Goal: Task Accomplishment & Management: Complete application form

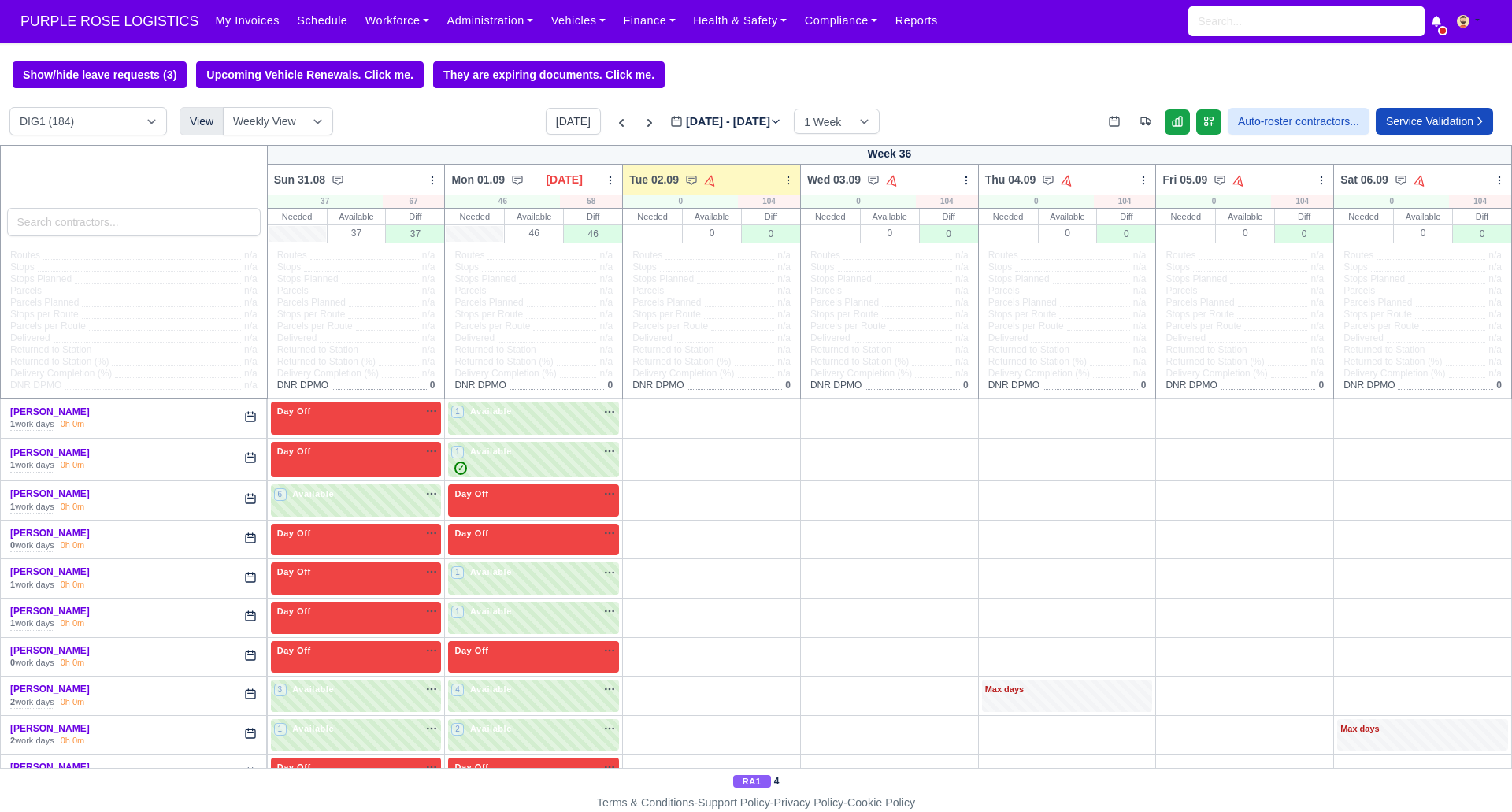
drag, startPoint x: 359, startPoint y: 13, endPoint x: 552, endPoint y: 147, distance: 235.0
click at [358, 13] on link "Workforce" at bounding box center [398, 21] width 82 height 31
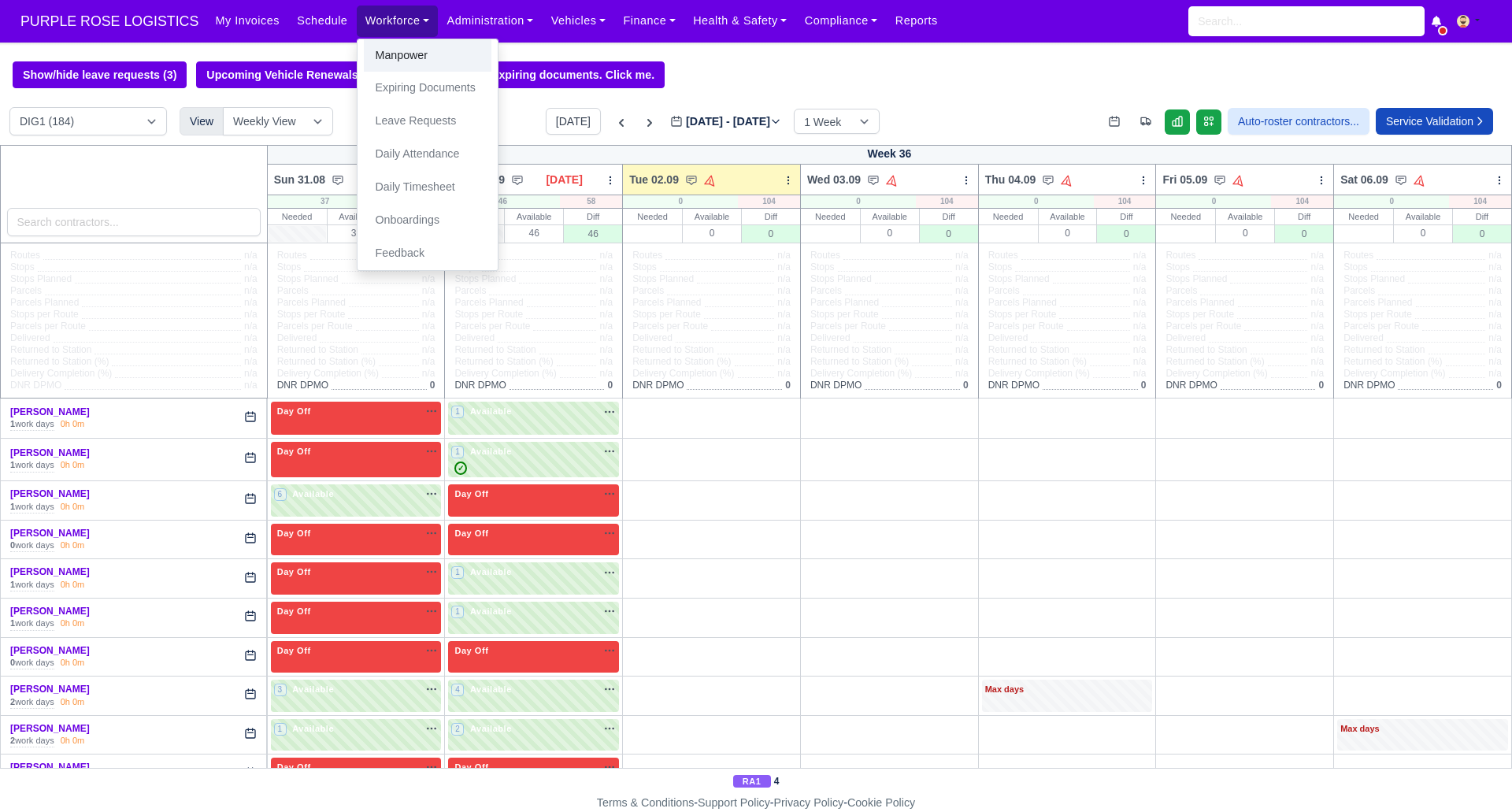
click at [394, 53] on link "Manpower" at bounding box center [427, 55] width 128 height 33
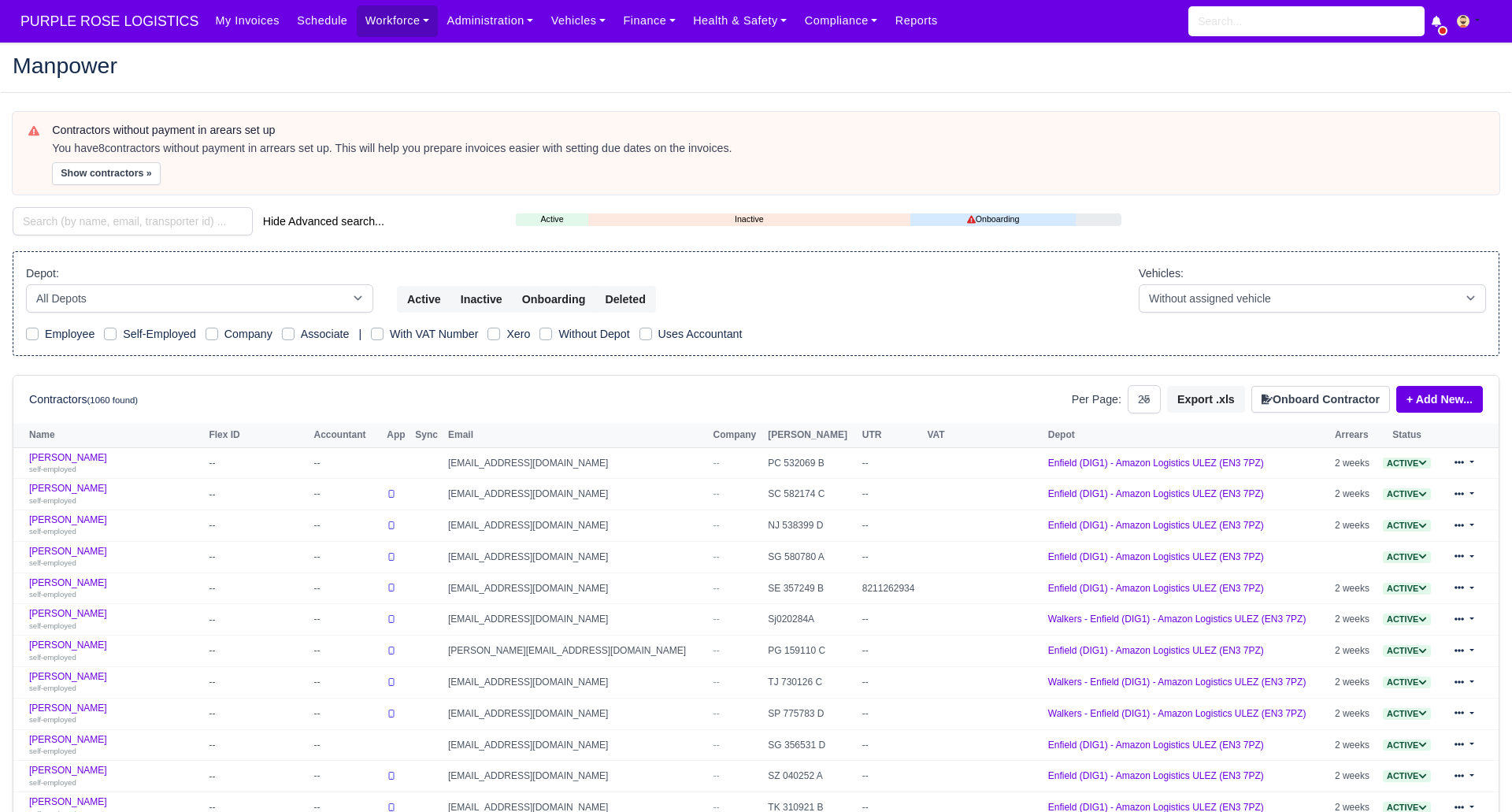
select select "25"
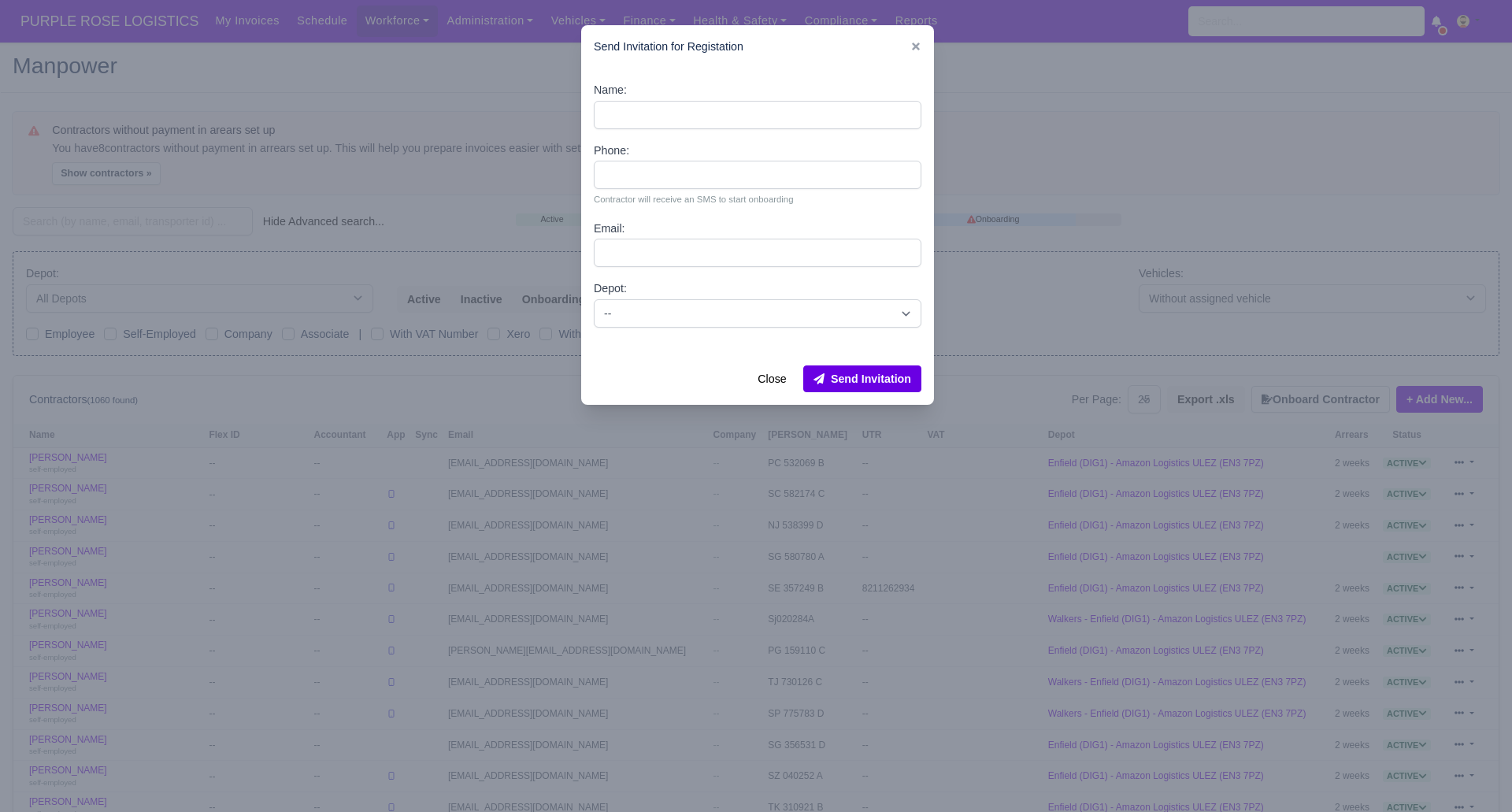
click at [1078, 110] on div at bounding box center [756, 406] width 1512 height 812
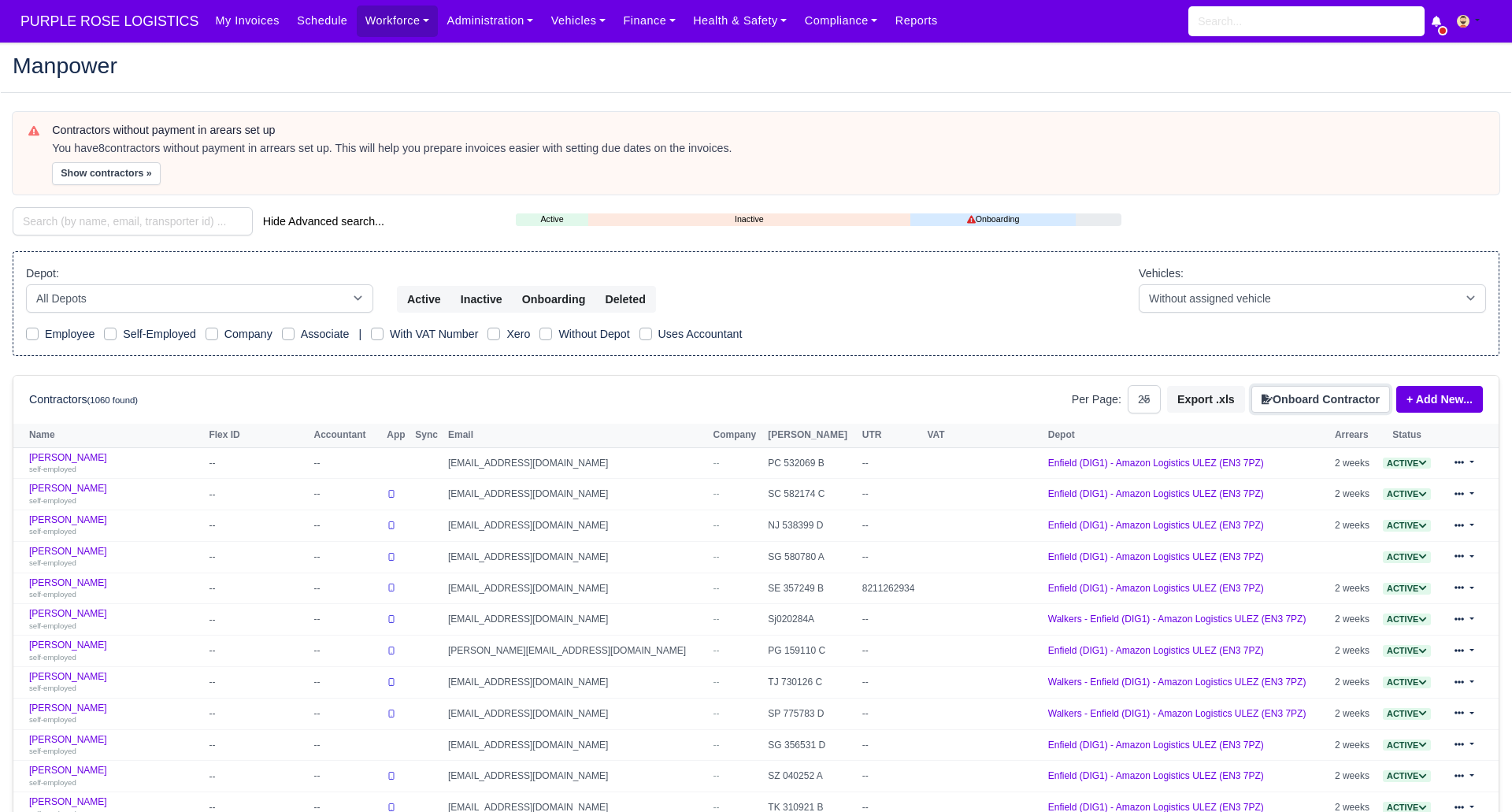
click at [1290, 396] on button "Onboard Contractor" at bounding box center [1321, 399] width 138 height 27
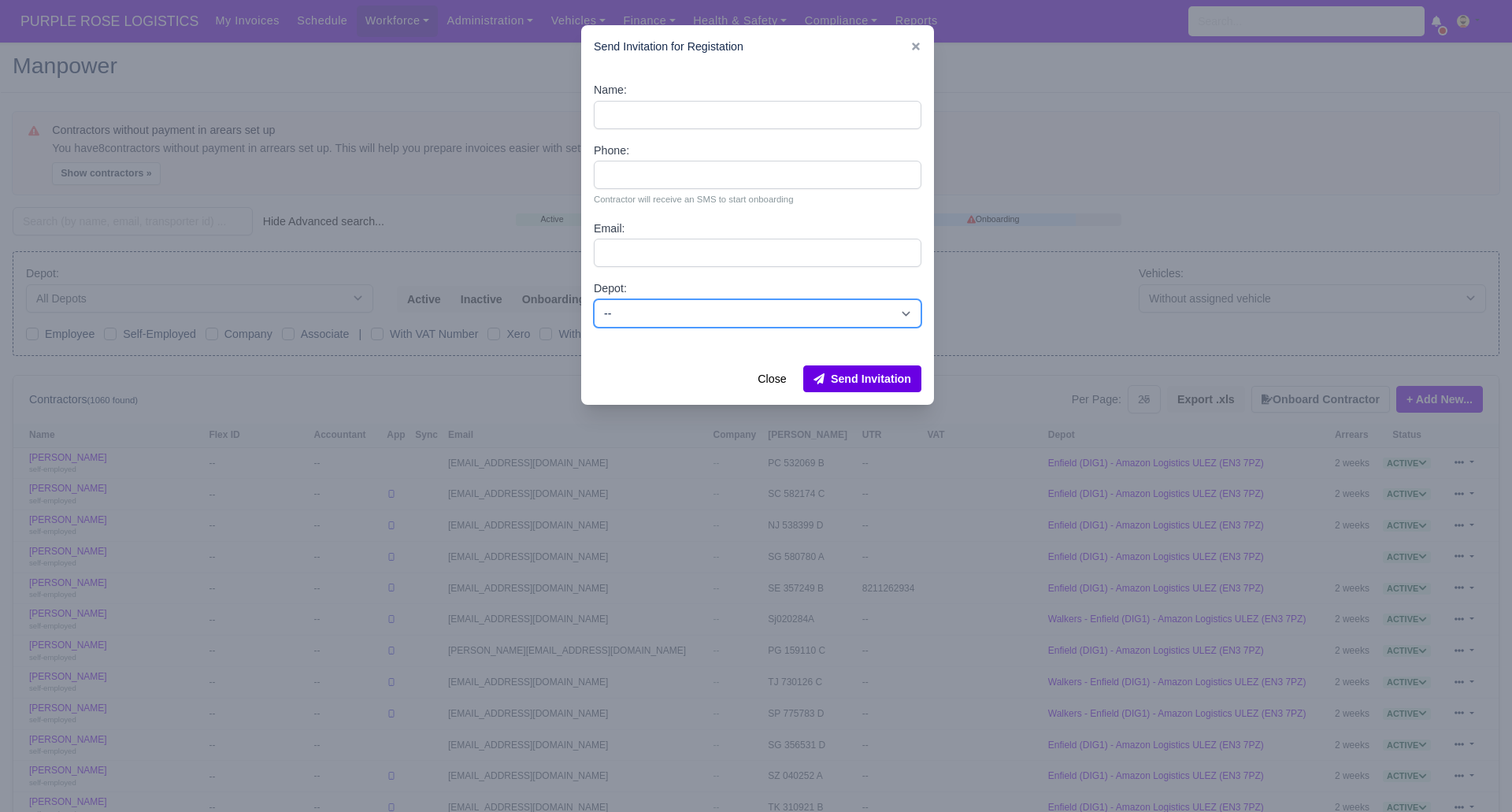
click at [678, 316] on select "-- Enfield (DIG1) - Amazon Logistics ULEZ (EN3 7PZ) Harlow (DHW1) - Amazon Logi…" at bounding box center [757, 314] width 327 height 29
select select "1"
click at [594, 300] on select "-- Enfield (DIG1) - Amazon Logistics ULEZ (EN3 7PZ) Harlow (DHW1) - Amazon Logi…" at bounding box center [757, 314] width 327 height 29
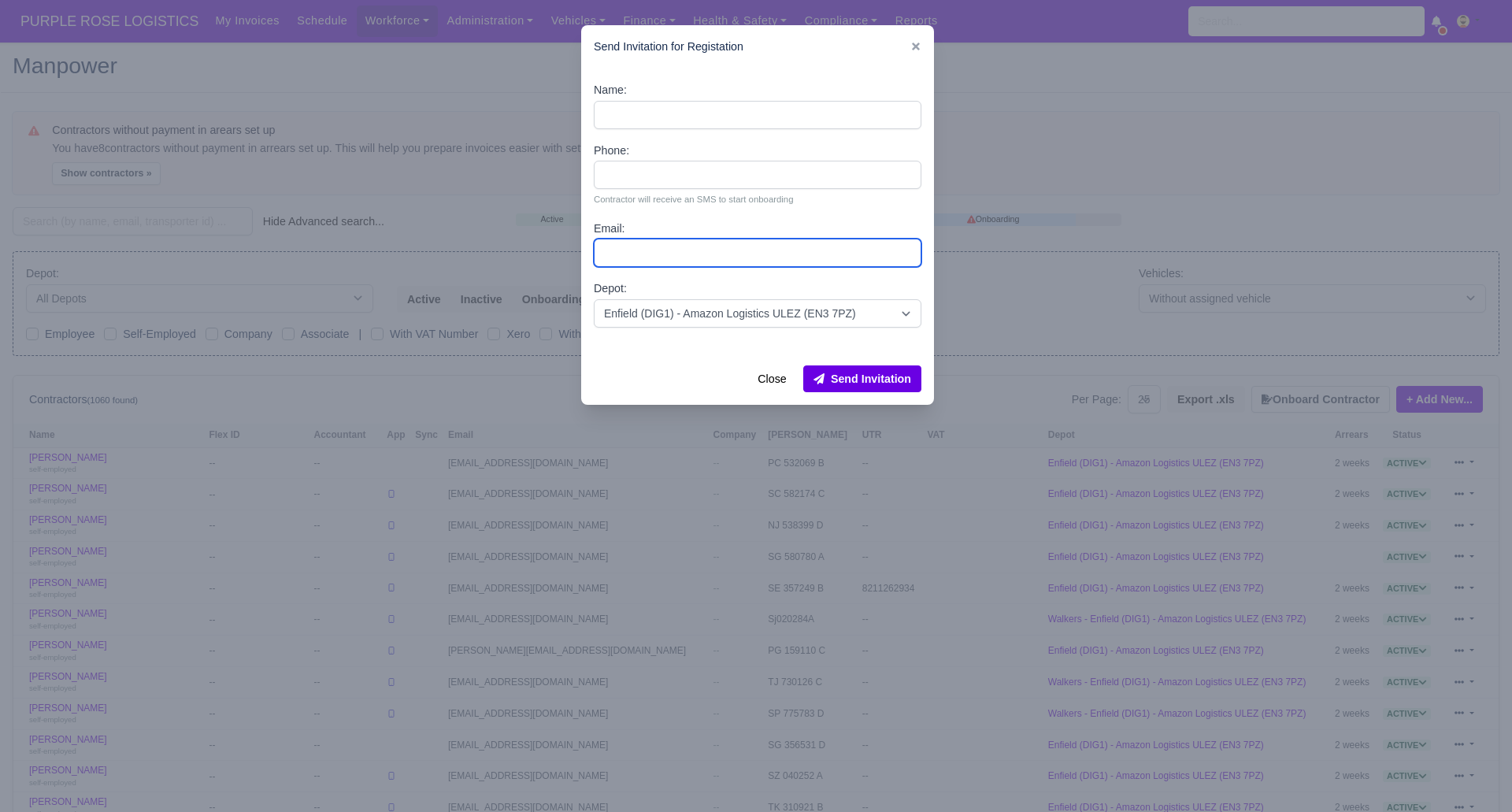
click at [651, 110] on div "Name: Phone: Contractor will receive an SMS to start onboarding Email: Depot: -…" at bounding box center [757, 211] width 353 height 285
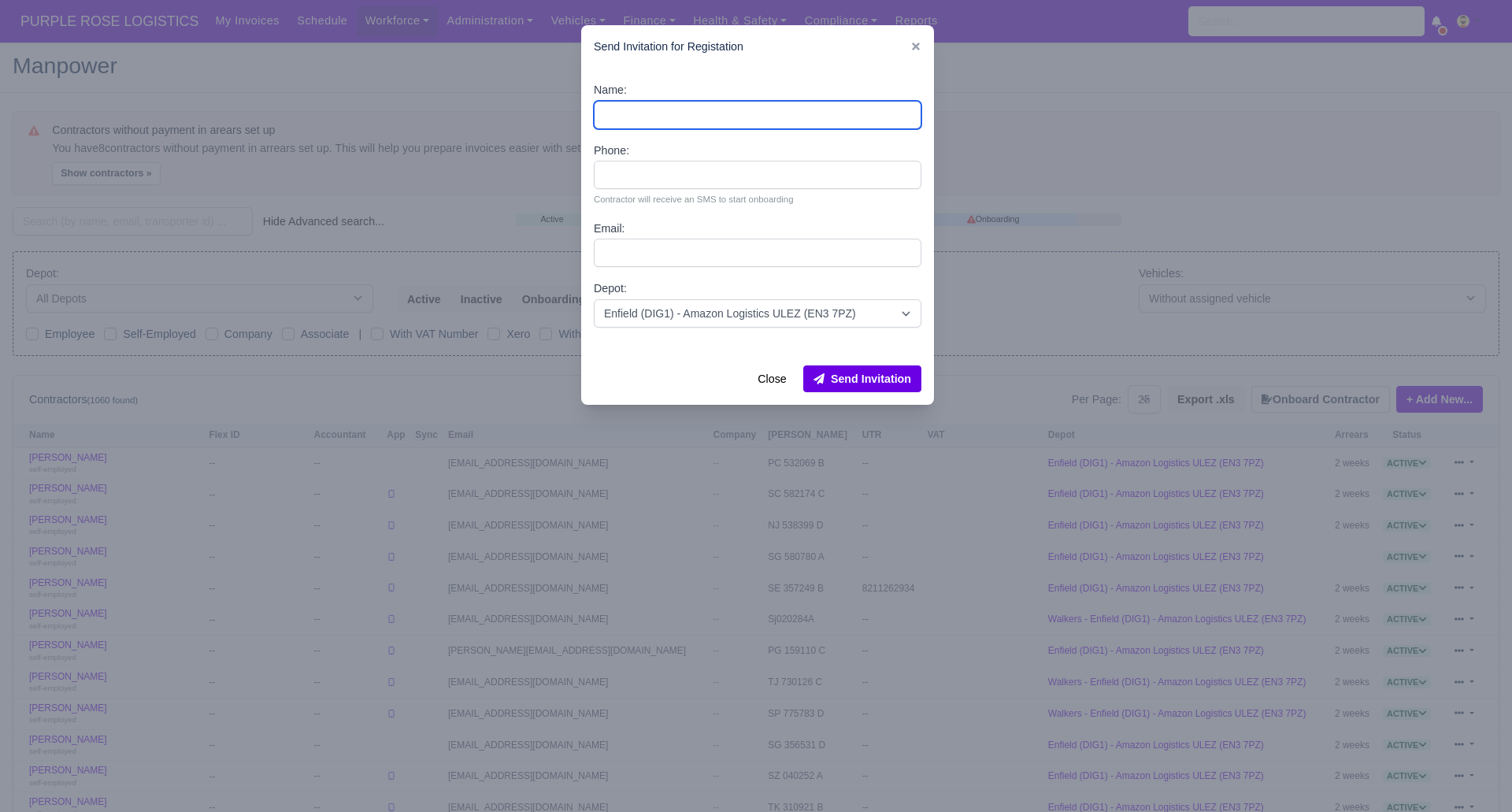
paste input "7456656899"
type input "7456656899"
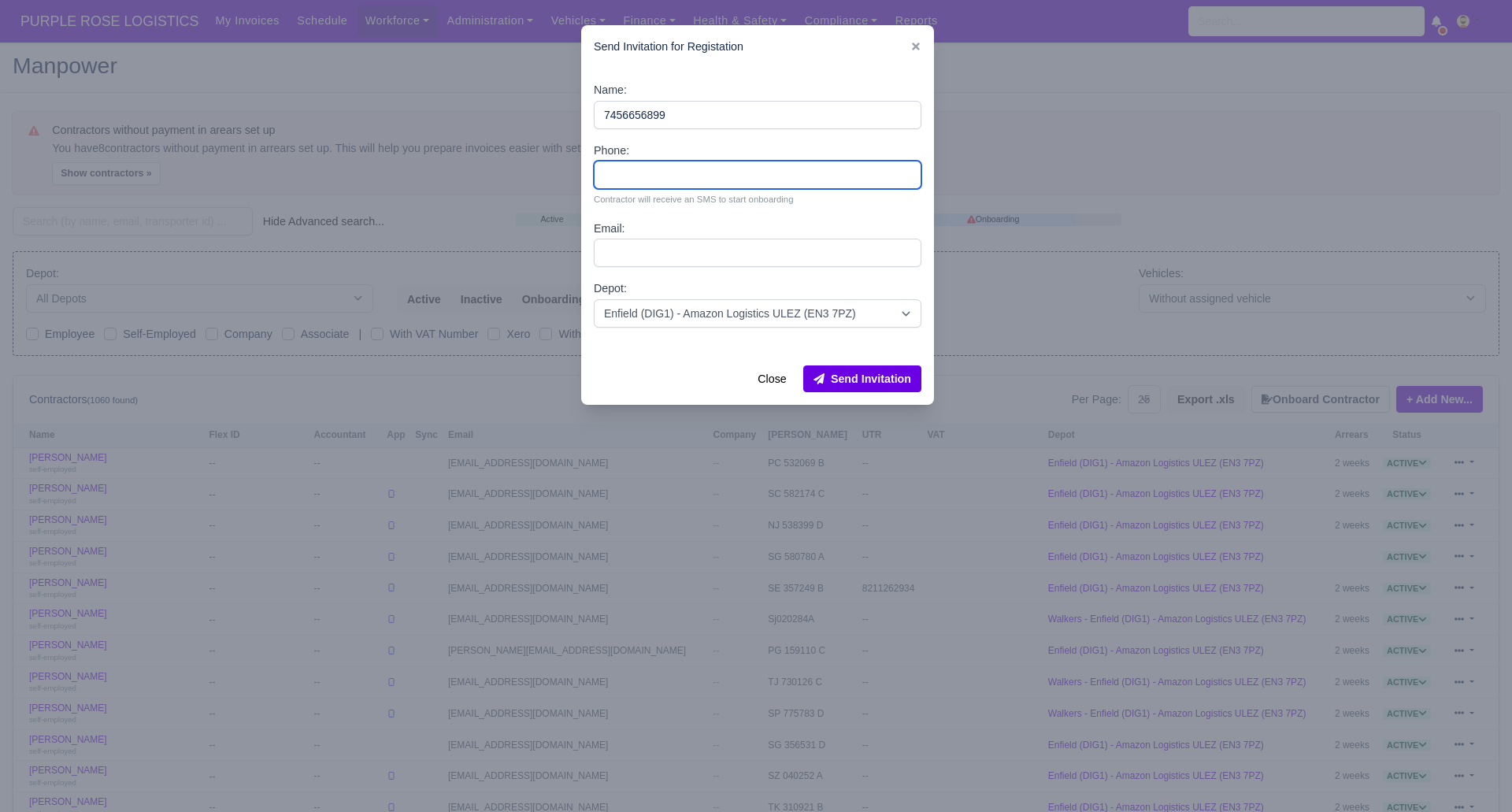
paste input "7456656899"
type input "7456656899"
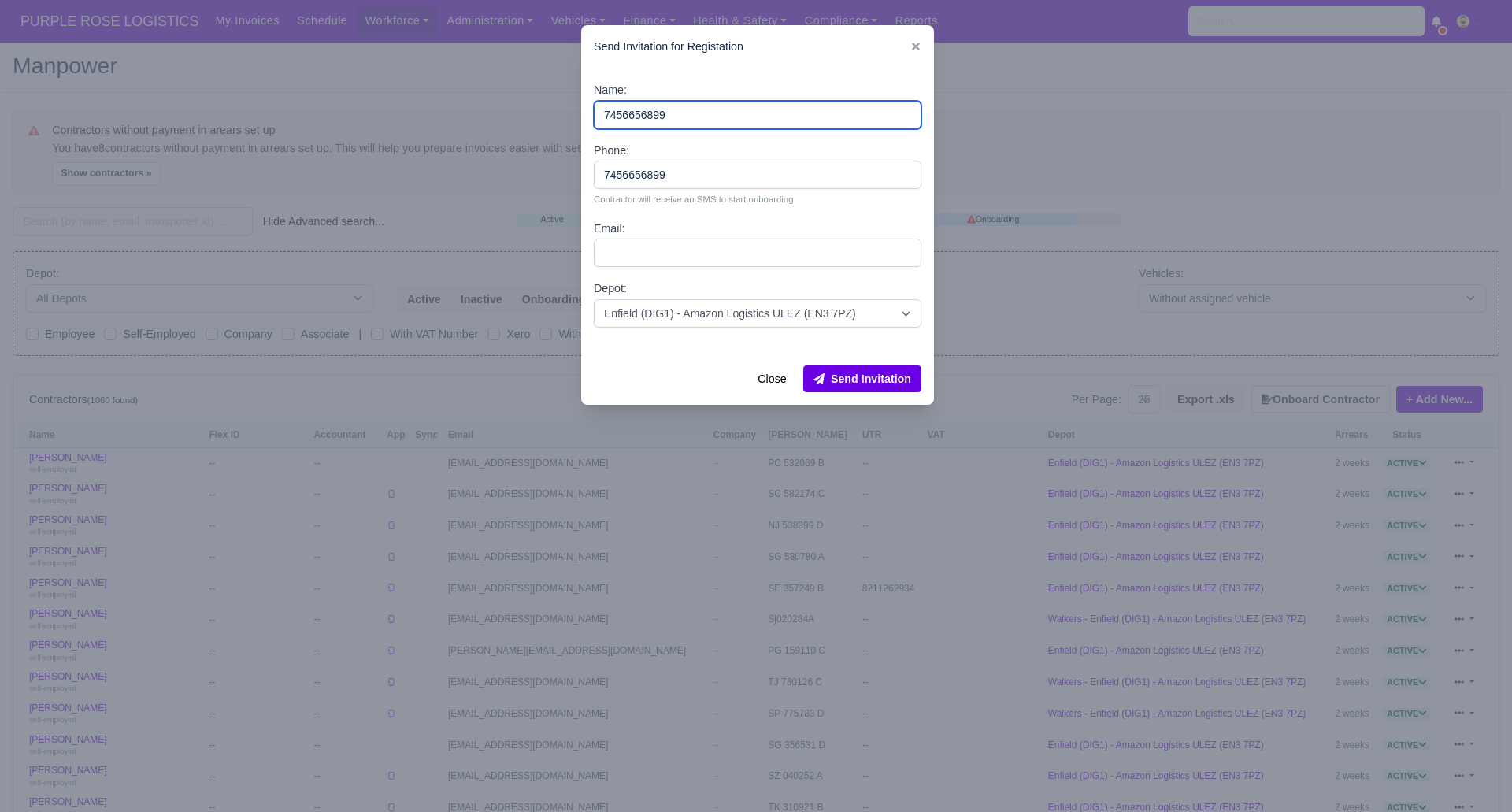
drag, startPoint x: 617, startPoint y: 122, endPoint x: 568, endPoint y: 118, distance: 49.2
click at [567, 121] on div "​ Send Invitation for Registation Name: 7456656899 Phone: 7456656899 Contractor…" at bounding box center [756, 406] width 1512 height 812
paste input "[PERSON_NAME]"
type input "[PERSON_NAME]"
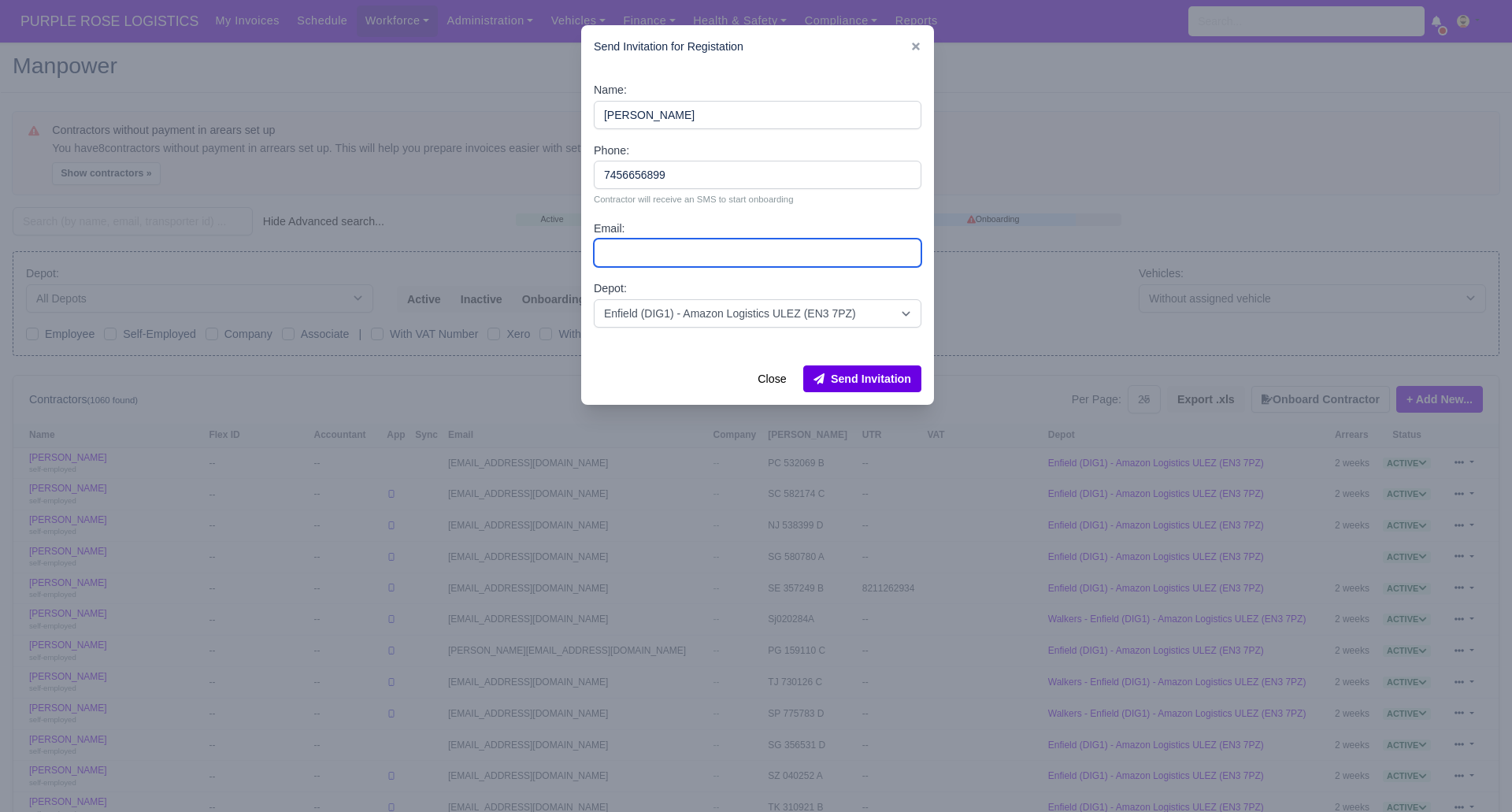
click at [658, 254] on input "Email:" at bounding box center [757, 252] width 327 height 29
paste input "[EMAIL_ADDRESS][DOMAIN_NAME]"
type input "[EMAIL_ADDRESS][DOMAIN_NAME]"
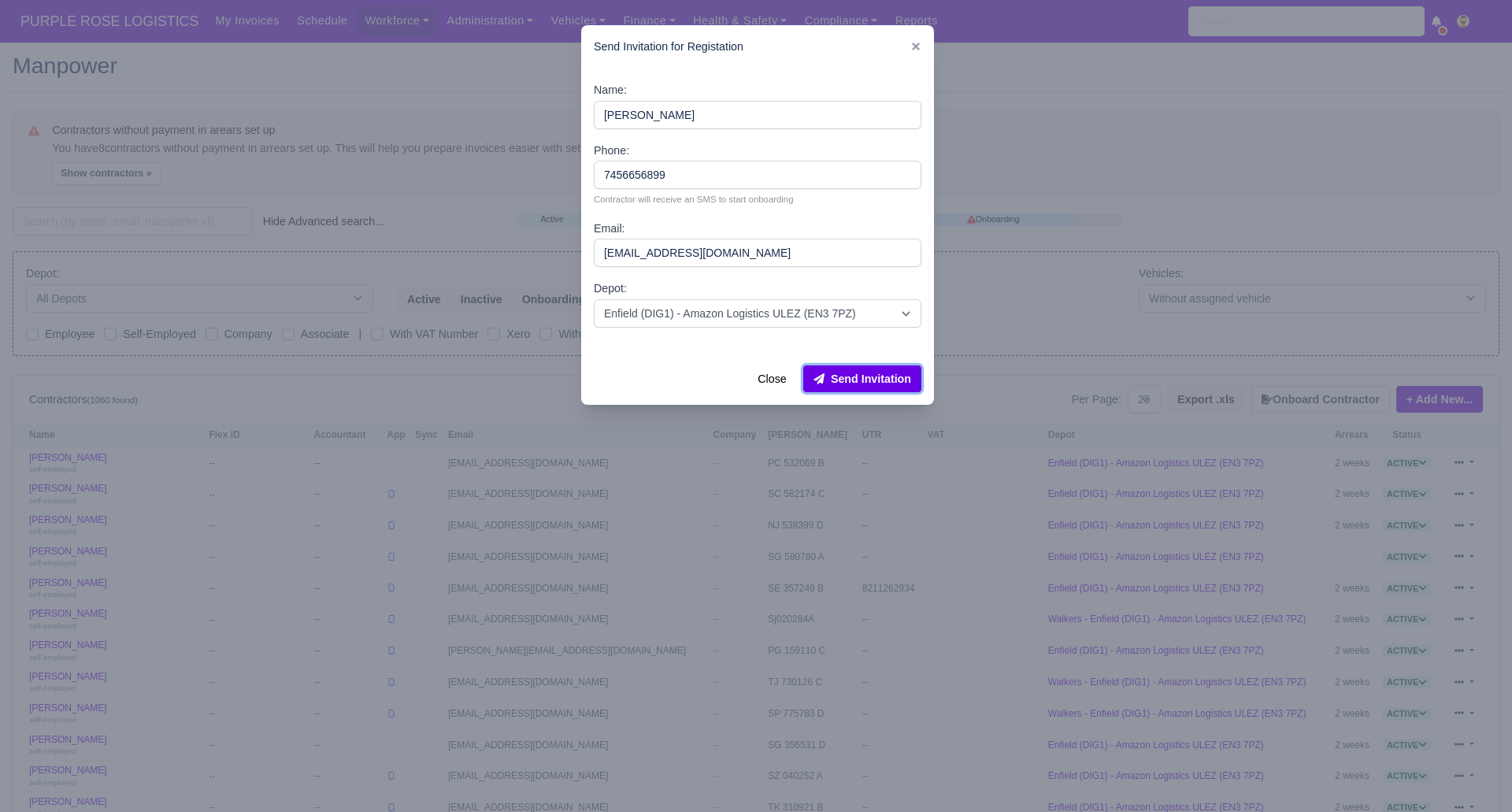
click at [854, 382] on button "Send Invitation" at bounding box center [862, 379] width 118 height 27
drag, startPoint x: 377, startPoint y: 48, endPoint x: 174, endPoint y: 180, distance: 242.1
click at [375, 52] on div at bounding box center [756, 406] width 1512 height 812
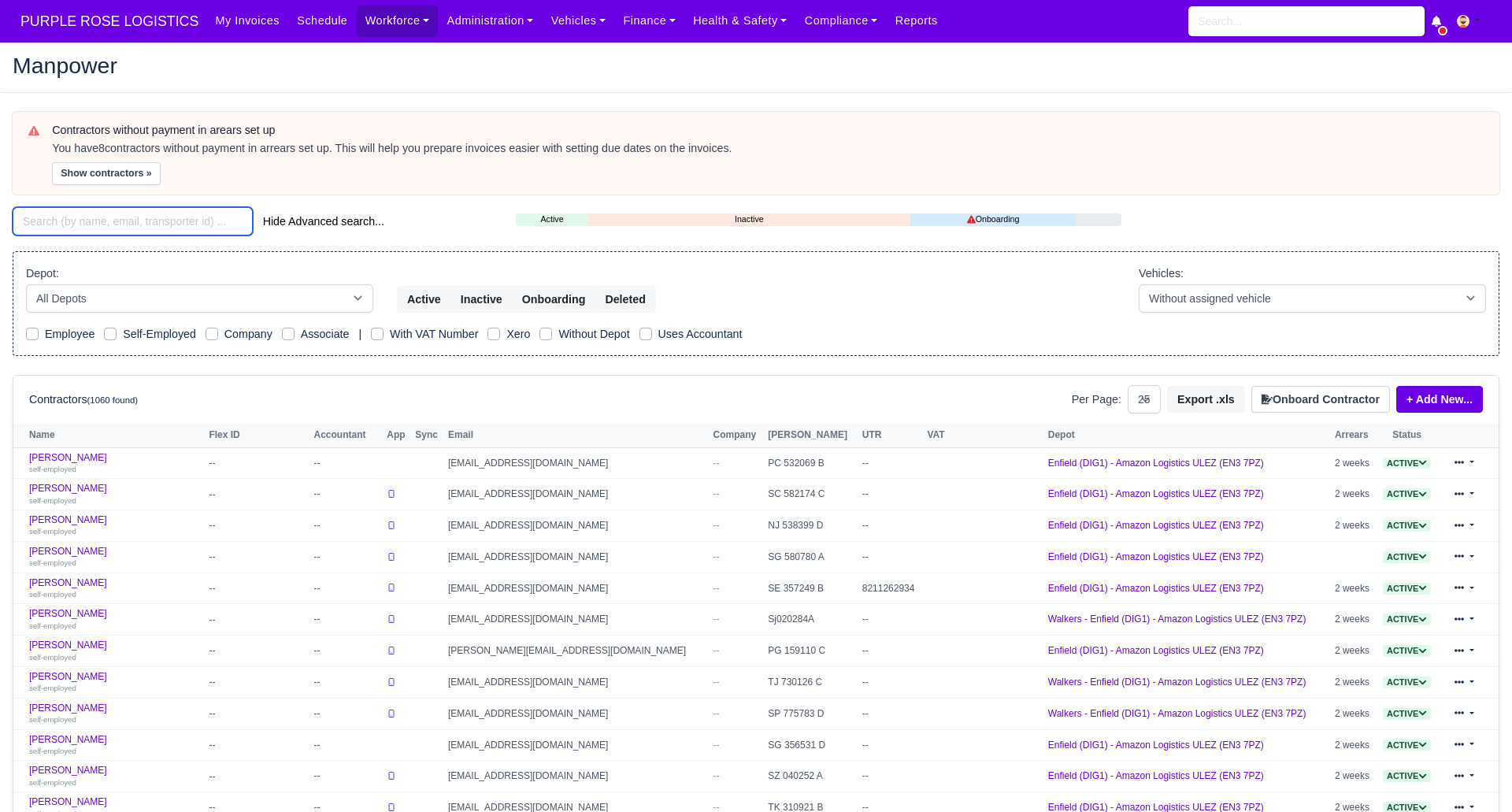
drag, startPoint x: 102, startPoint y: 226, endPoint x: 87, endPoint y: 220, distance: 16.2
click at [101, 226] on input "search" at bounding box center [133, 222] width 240 height 29
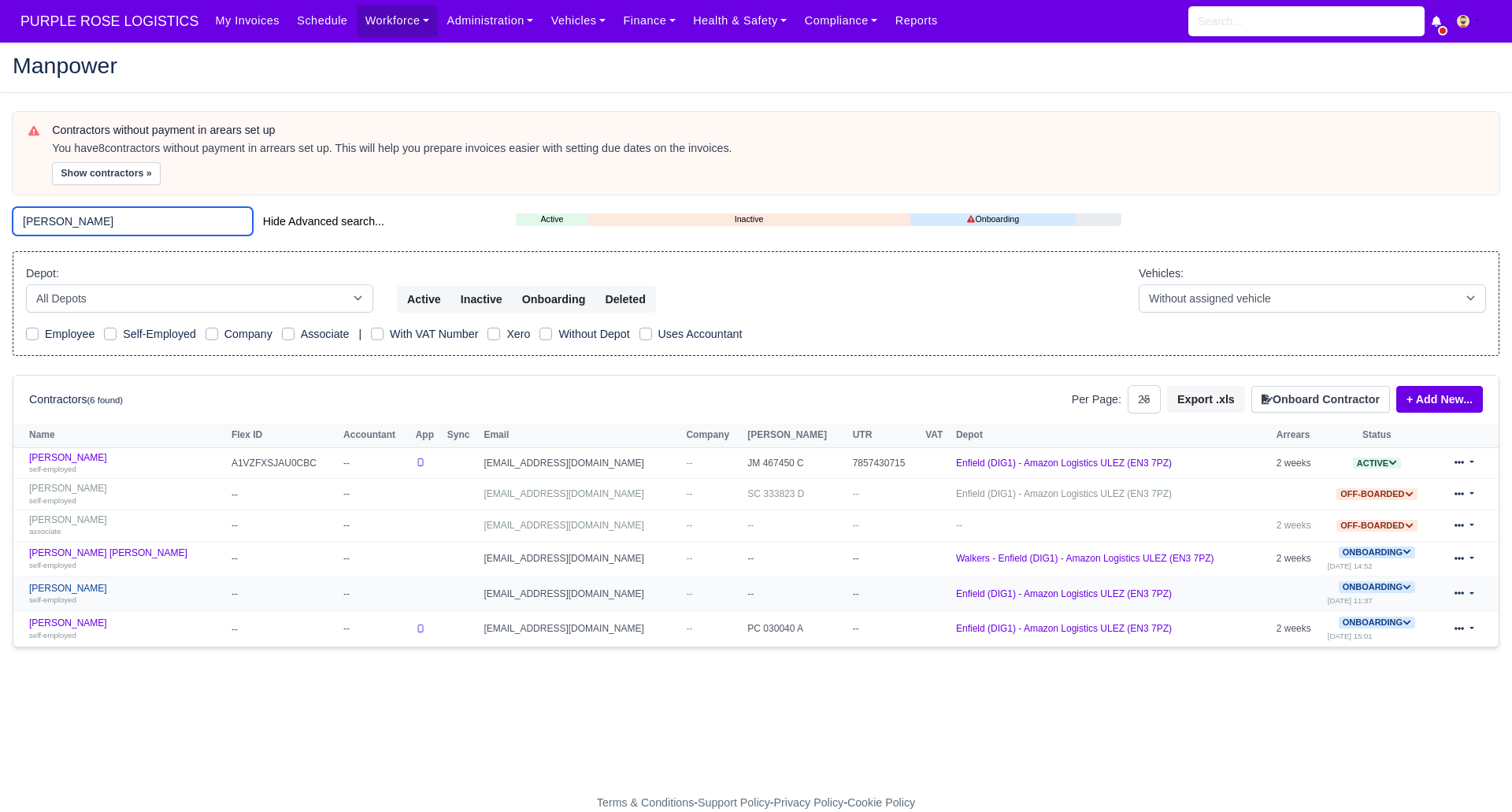
type input "paul"
click at [71, 586] on link "Paul Asamoah self-employed" at bounding box center [126, 593] width 195 height 23
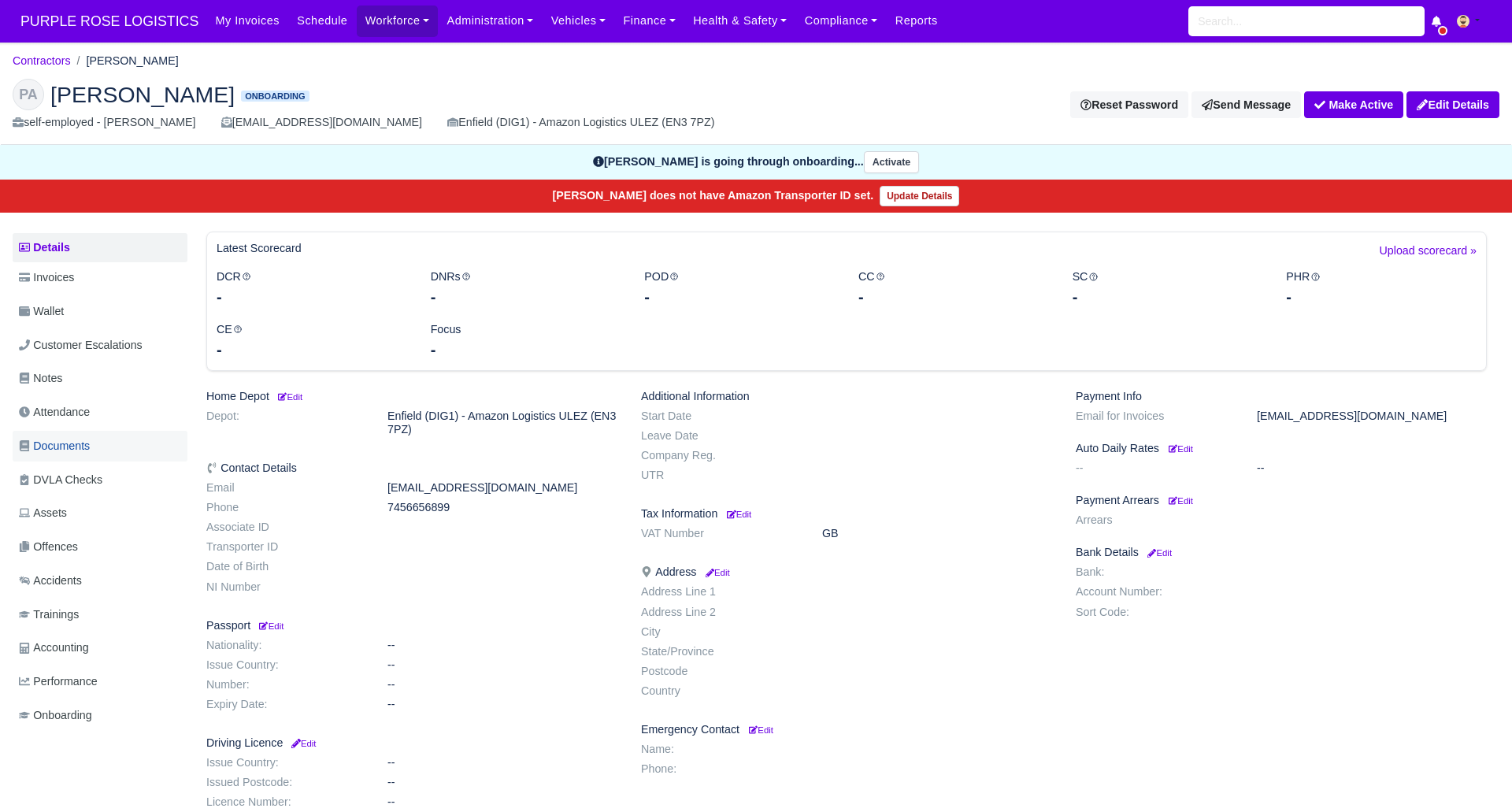
drag, startPoint x: 78, startPoint y: 447, endPoint x: 91, endPoint y: 457, distance: 16.4
click at [78, 448] on span "Documents" at bounding box center [54, 446] width 71 height 18
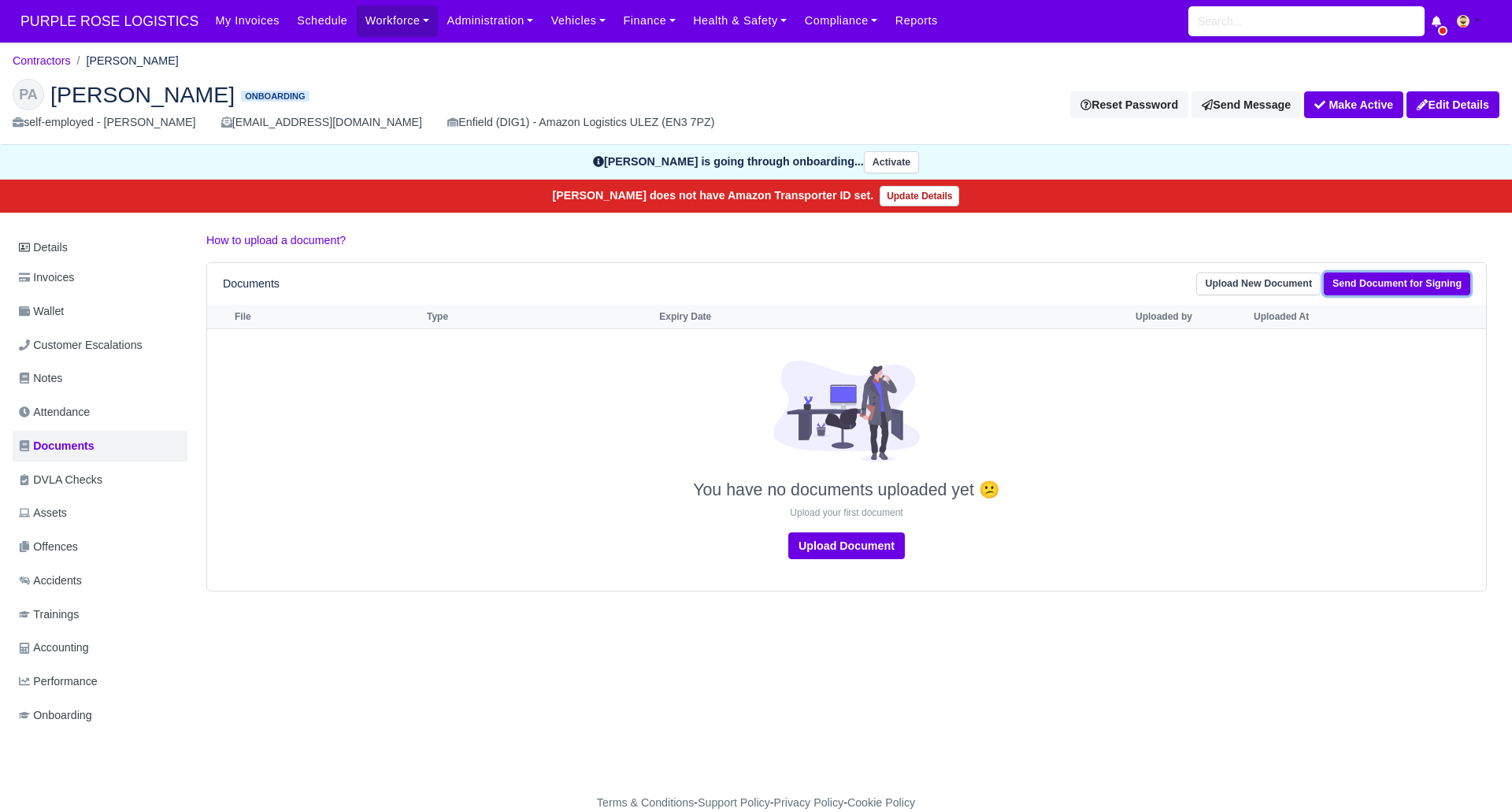
click at [1403, 284] on link "Send Document for Signing" at bounding box center [1397, 284] width 146 height 23
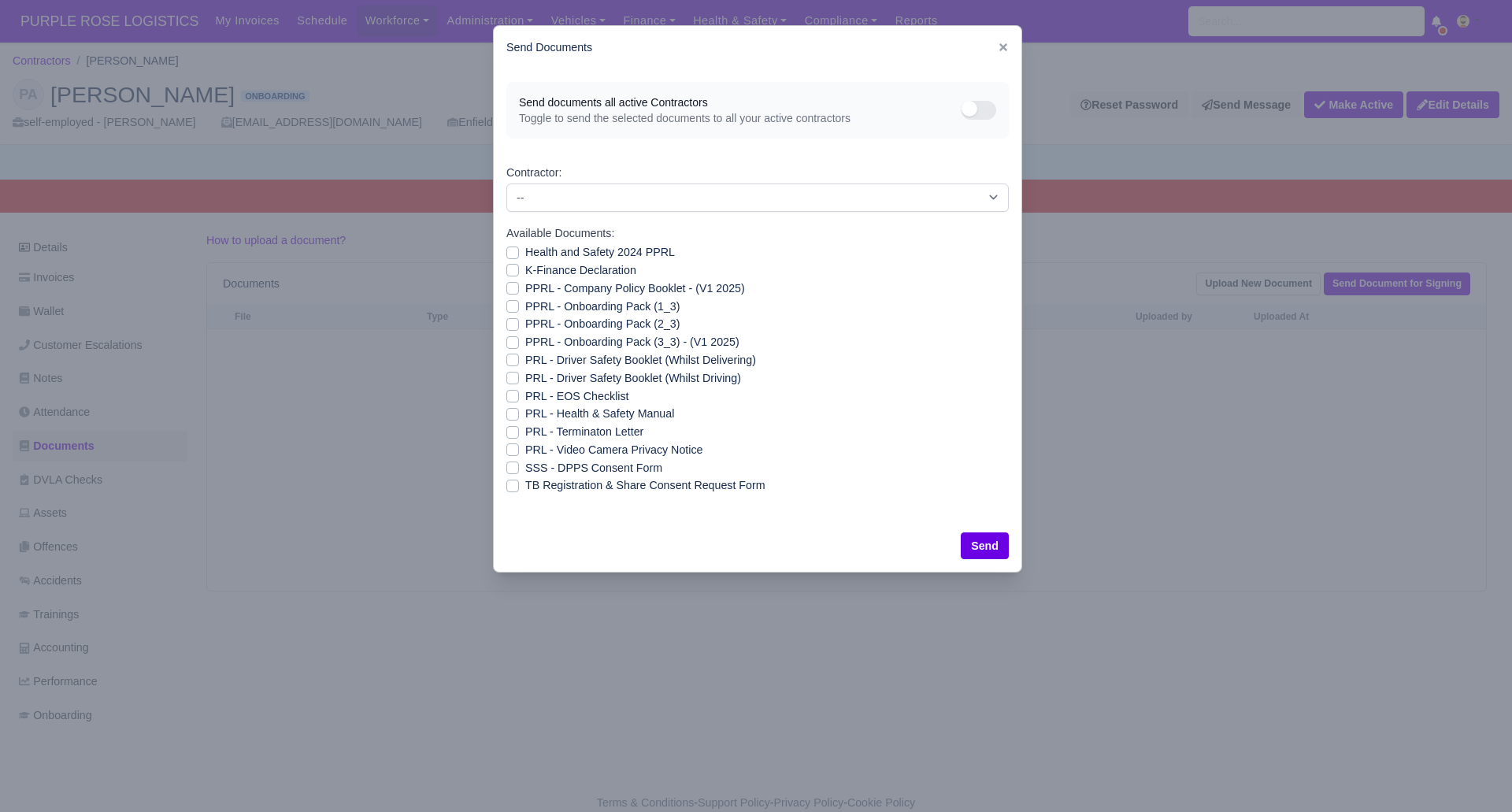
click at [525, 469] on label "SSS - DPPS Consent Form" at bounding box center [593, 468] width 137 height 18
click at [515, 469] on input "SSS - DPPS Consent Form" at bounding box center [512, 465] width 13 height 13
checkbox input "true"
drag, startPoint x: 991, startPoint y: 548, endPoint x: 1097, endPoint y: 573, distance: 108.9
click at [990, 548] on button "Send" at bounding box center [985, 545] width 48 height 27
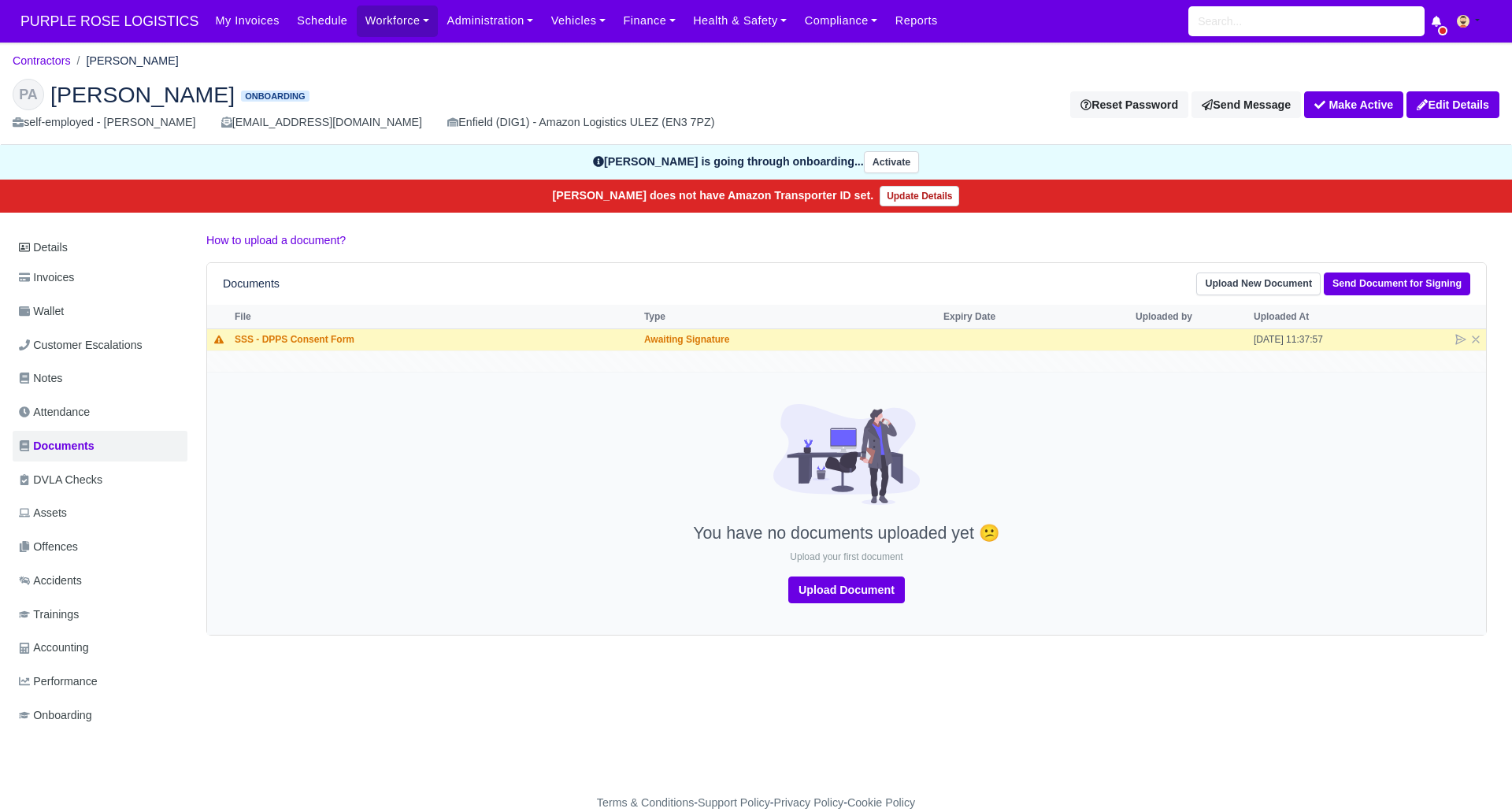
click at [439, 559] on p "Upload your first document" at bounding box center [846, 558] width 1272 height 14
drag, startPoint x: 421, startPoint y: 537, endPoint x: 422, endPoint y: 528, distance: 9.1
click at [422, 533] on p "You have no documents uploaded yet 😕" at bounding box center [846, 534] width 1272 height 21
click at [486, 531] on p "You have no documents uploaded yet 😕" at bounding box center [846, 534] width 1272 height 21
click at [421, 410] on div at bounding box center [846, 464] width 1272 height 120
